Goal: Task Accomplishment & Management: Manage account settings

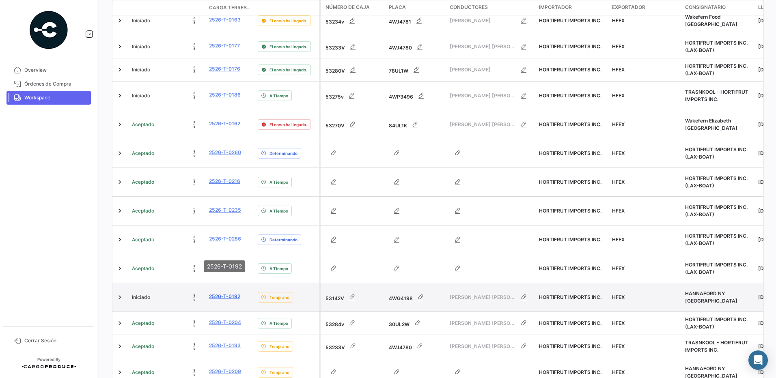
click at [224, 293] on link "2526-T-0192" at bounding box center [224, 296] width 31 height 7
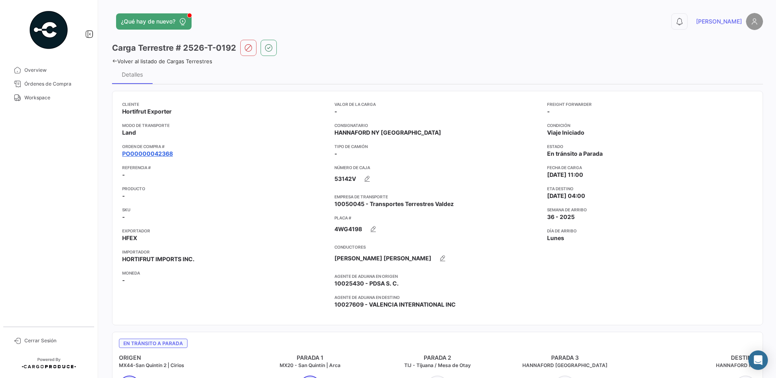
click at [160, 154] on link "PO00000042368" at bounding box center [147, 154] width 51 height 8
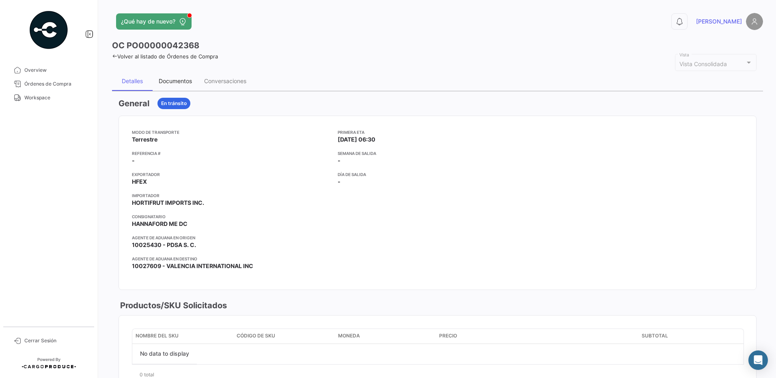
click at [183, 81] on div "Documentos" at bounding box center [175, 81] width 33 height 7
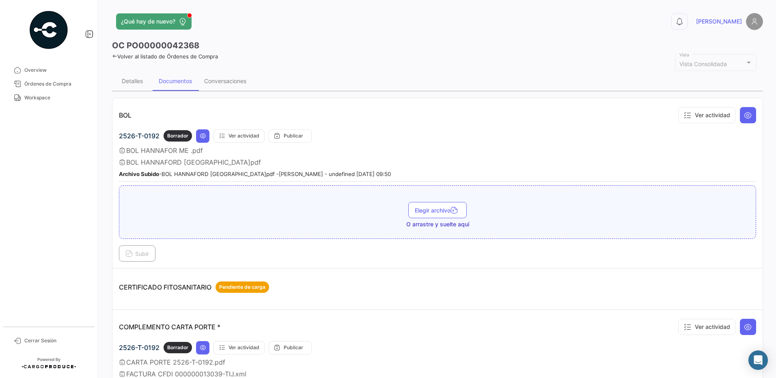
drag, startPoint x: 771, startPoint y: 105, endPoint x: 776, endPoint y: 131, distance: 26.0
click at [776, 131] on div "¿Qué hay de nuevo? 0 [PERSON_NAME] OC PO00000042368 Volver al listado de Órdene…" at bounding box center [437, 189] width 677 height 378
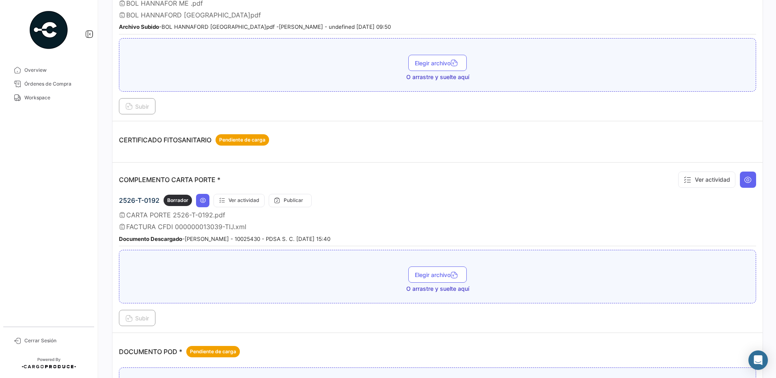
scroll to position [198, 0]
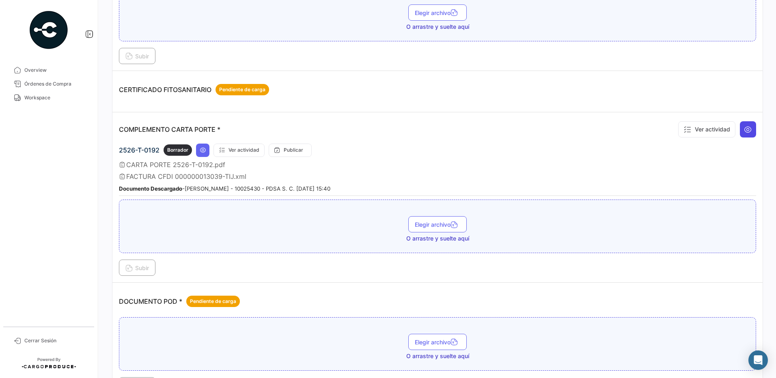
click at [744, 132] on icon at bounding box center [748, 129] width 8 height 8
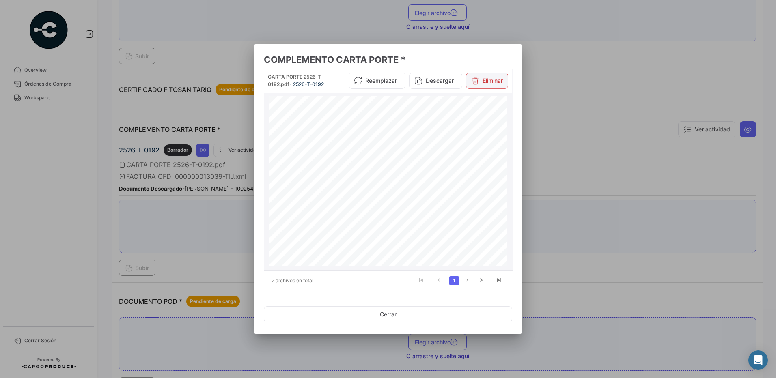
click at [490, 82] on button "Eliminar" at bounding box center [487, 81] width 42 height 16
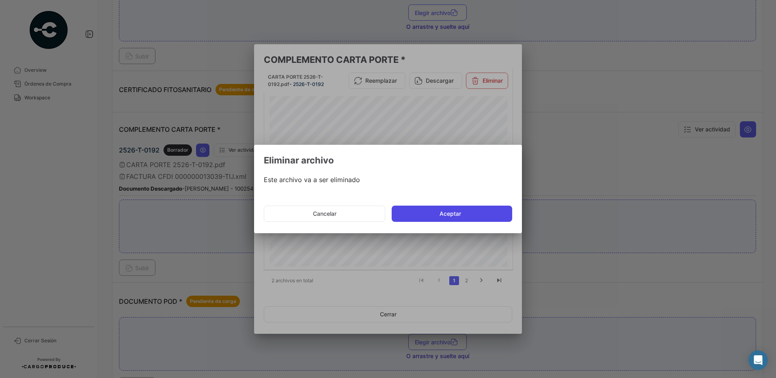
click at [474, 212] on button "Aceptar" at bounding box center [452, 214] width 121 height 16
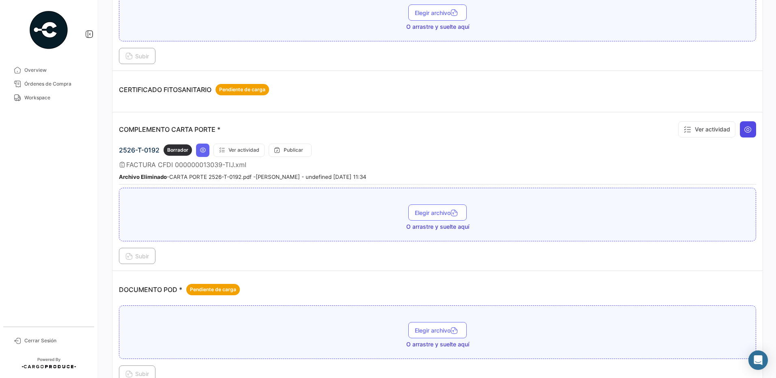
click at [745, 133] on icon at bounding box center [748, 129] width 8 height 8
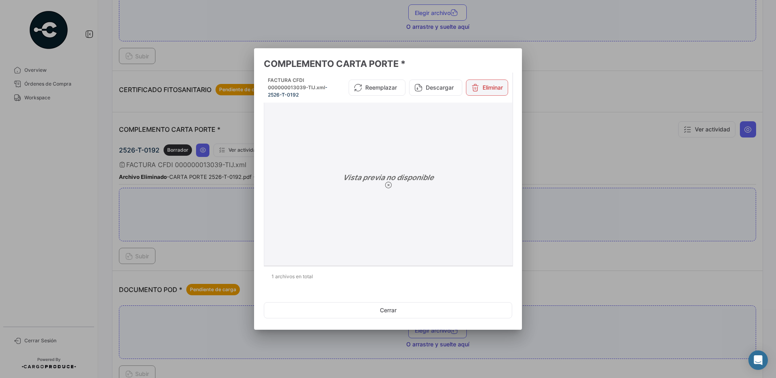
click at [483, 84] on button "Eliminar" at bounding box center [487, 88] width 42 height 16
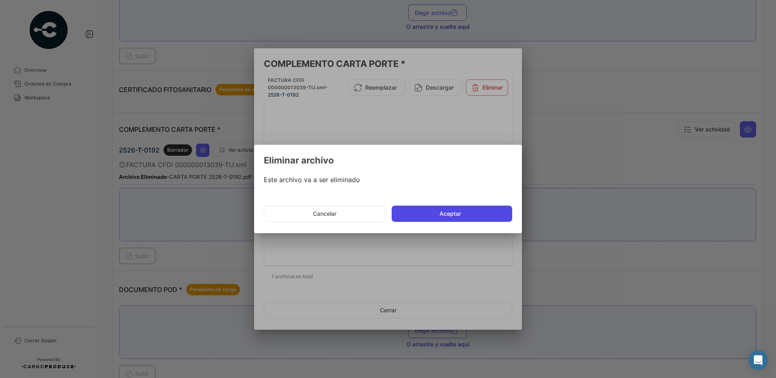
click at [459, 216] on button "Aceptar" at bounding box center [452, 214] width 121 height 16
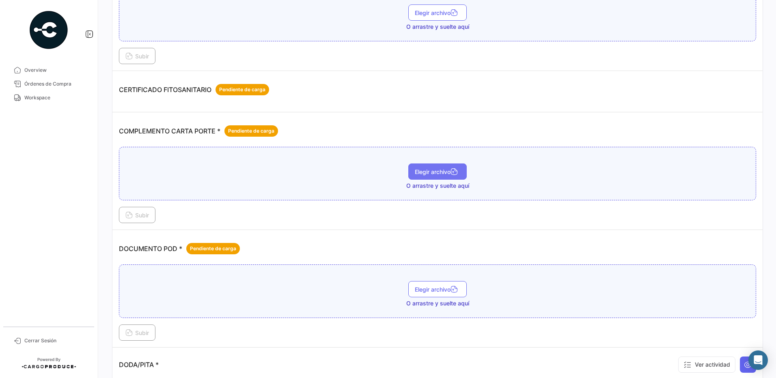
click at [428, 173] on span "Elegir archivo" at bounding box center [437, 171] width 45 height 7
click at [136, 216] on span "Subir" at bounding box center [137, 215] width 24 height 7
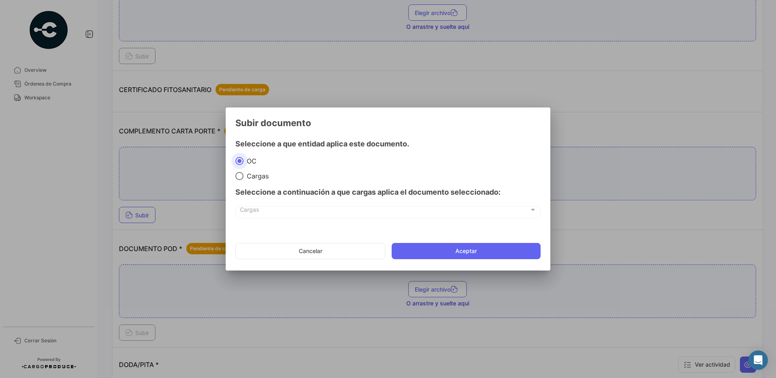
click at [258, 178] on span "Cargas" at bounding box center [256, 176] width 25 height 8
click at [244, 178] on input "Cargas" at bounding box center [239, 176] width 8 height 8
radio input "true"
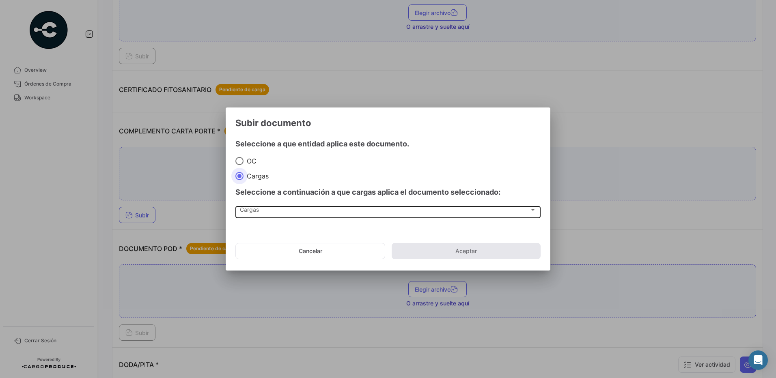
click at [264, 213] on div "Cargas" at bounding box center [384, 211] width 289 height 7
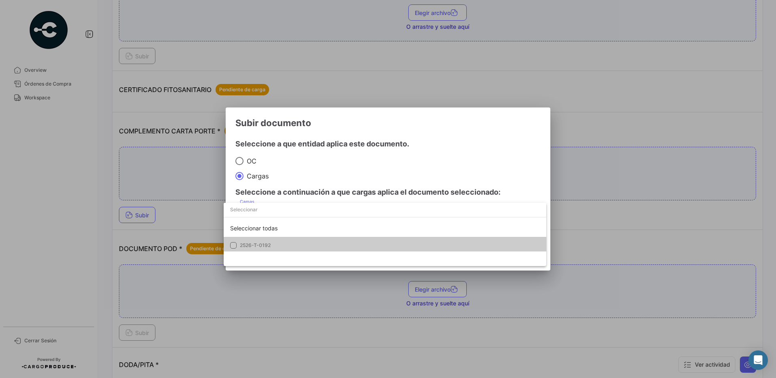
click at [258, 244] on span "2526-T-0192" at bounding box center [255, 245] width 31 height 6
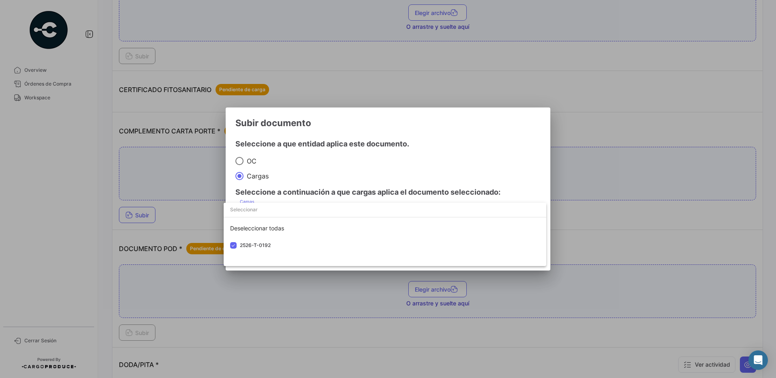
click at [317, 172] on div at bounding box center [388, 189] width 776 height 378
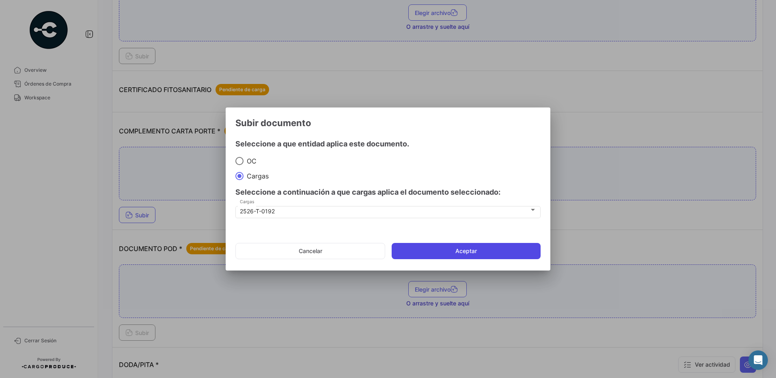
click at [461, 247] on button "Aceptar" at bounding box center [466, 251] width 149 height 16
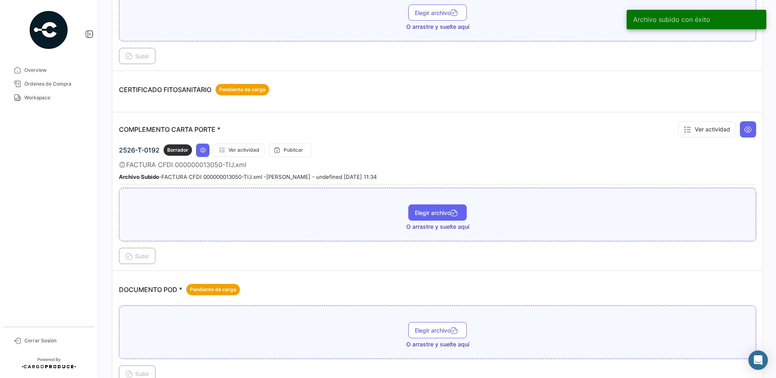
click at [441, 207] on button "Elegir archivo" at bounding box center [437, 213] width 58 height 16
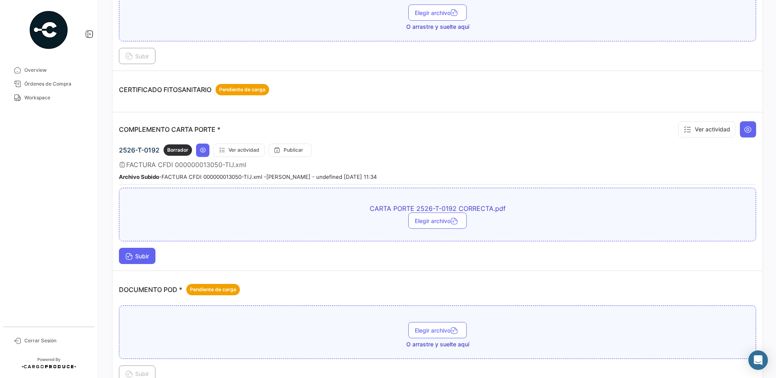
click at [149, 256] on span "Subir" at bounding box center [137, 256] width 24 height 7
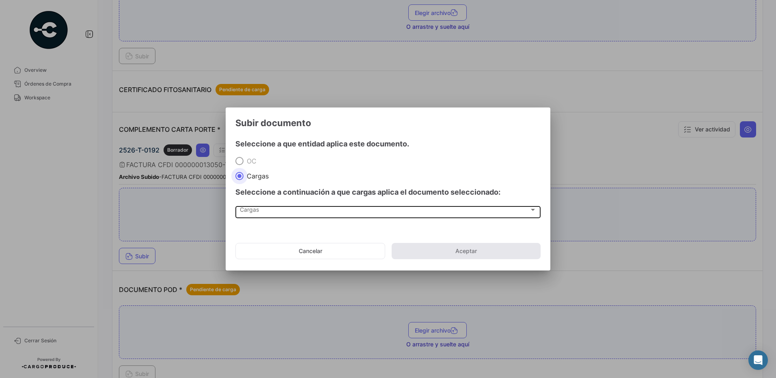
click at [250, 206] on div "Cargas Cargas" at bounding box center [388, 212] width 297 height 14
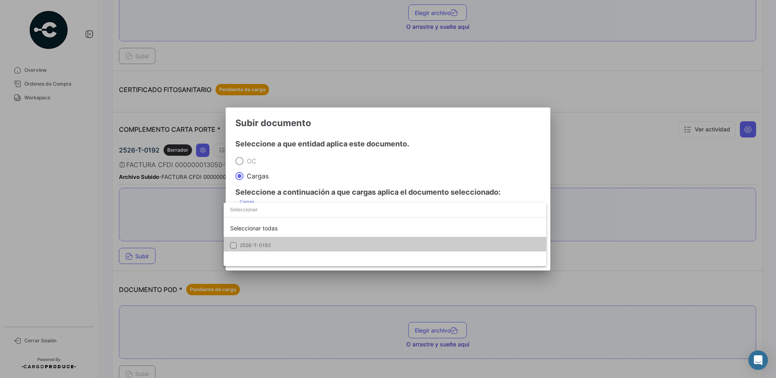
click at [257, 250] on mat-option "2526-T-0192" at bounding box center [385, 245] width 323 height 17
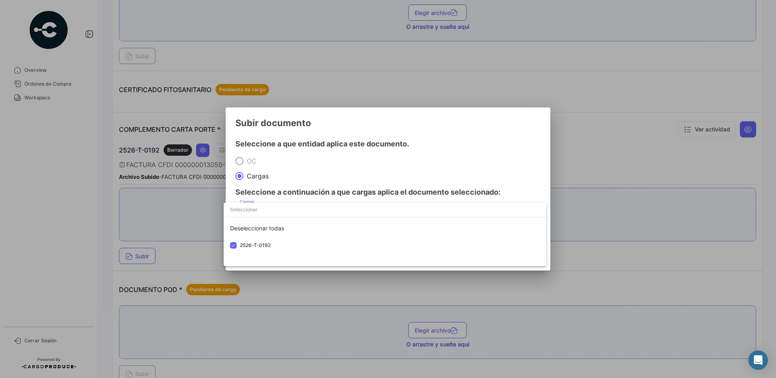
click at [362, 182] on div at bounding box center [388, 189] width 776 height 378
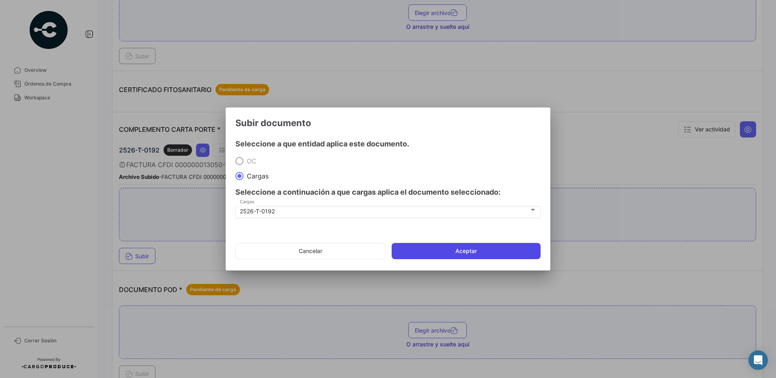
click at [465, 254] on button "Aceptar" at bounding box center [466, 251] width 149 height 16
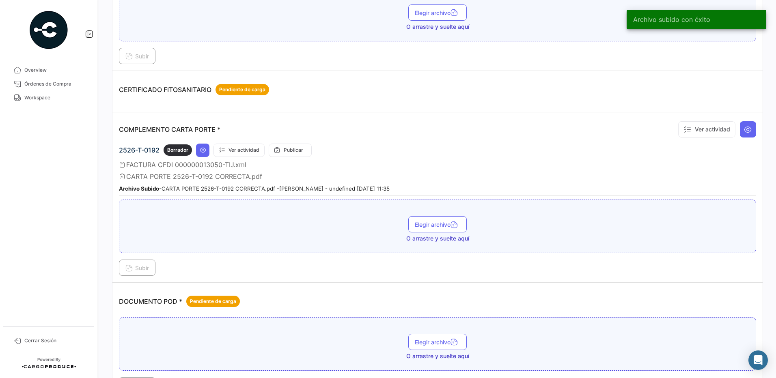
click at [339, 153] on div "2526-T-0192 Borrador Ver actividad Publicar" at bounding box center [437, 150] width 637 height 13
click at [33, 98] on span "Workspace" at bounding box center [55, 97] width 63 height 7
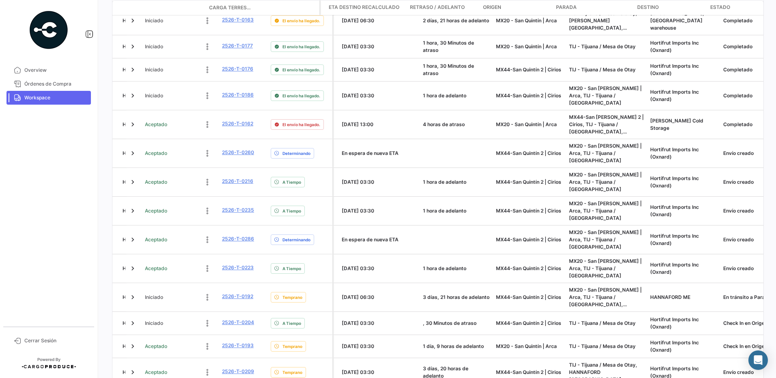
scroll to position [0, 502]
